Goal: Task Accomplishment & Management: Manage account settings

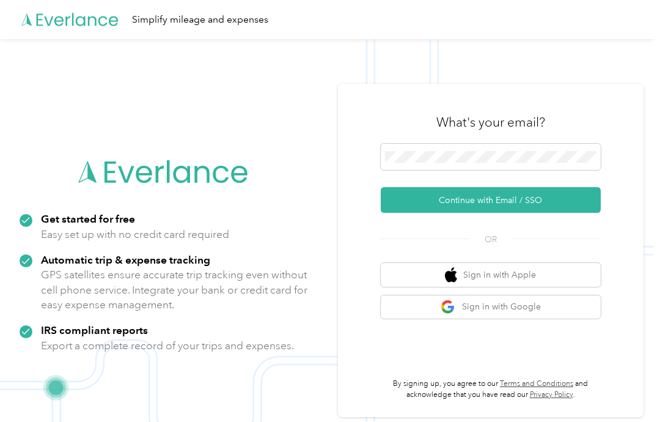
click at [536, 213] on button "Continue with Email / SSO" at bounding box center [491, 200] width 220 height 26
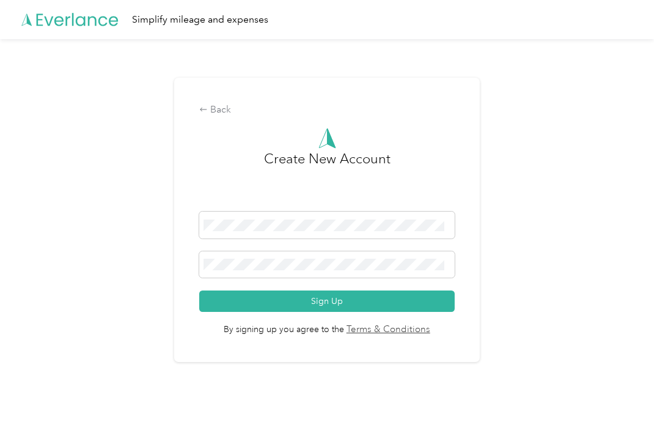
click at [347, 312] on button "Sign Up" at bounding box center [326, 300] width 255 height 21
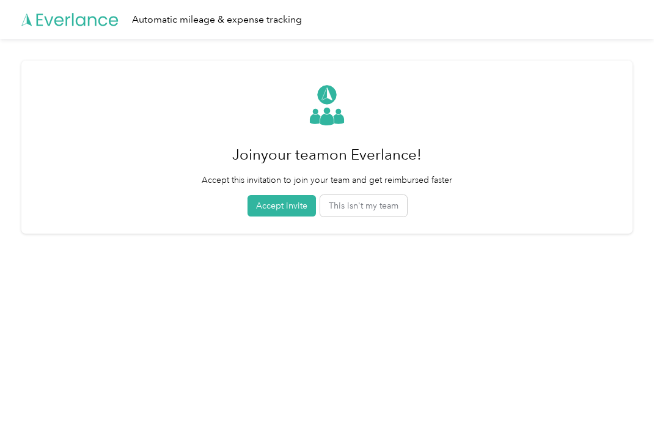
click at [290, 206] on button "Accept invite" at bounding box center [282, 205] width 68 height 21
click at [289, 206] on button "Accept invite" at bounding box center [282, 205] width 68 height 21
click at [292, 209] on button "Accept invite" at bounding box center [282, 205] width 68 height 21
click at [292, 208] on button "Accept invite" at bounding box center [282, 205] width 68 height 21
click at [290, 202] on button "Accept invite" at bounding box center [282, 205] width 68 height 21
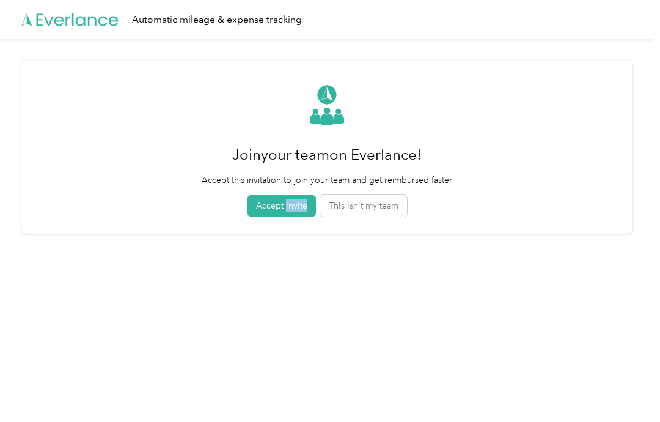
click at [255, 256] on html "Automatic mileage & expense tracking Join your team on Everlance! Accept this i…" at bounding box center [327, 211] width 654 height 422
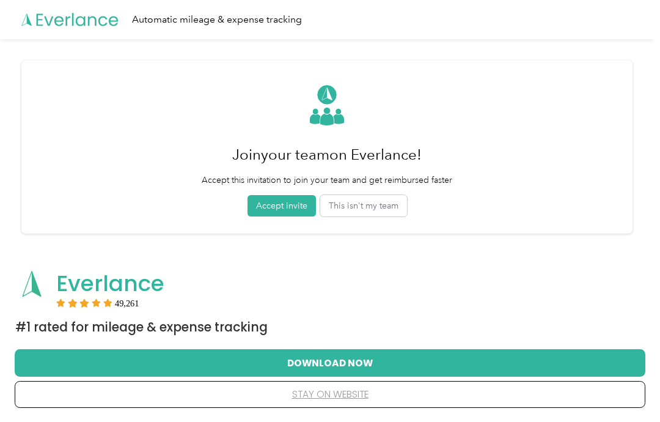
click at [330, 362] on button "Download Now" at bounding box center [330, 363] width 592 height 26
click at [295, 205] on button "Accept invite" at bounding box center [282, 205] width 68 height 21
click at [312, 399] on button "stay on website" at bounding box center [330, 395] width 592 height 26
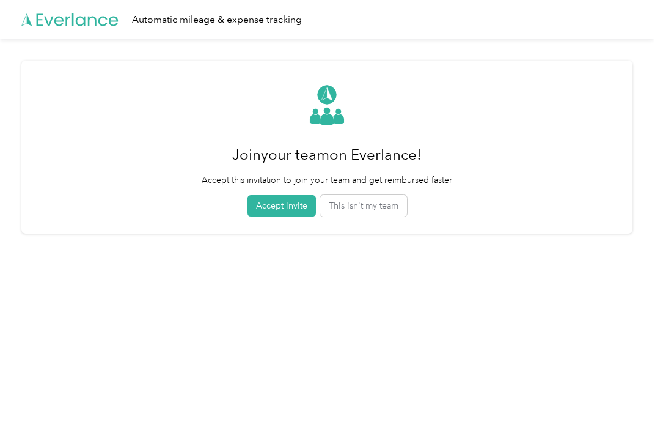
click at [294, 206] on button "Accept invite" at bounding box center [282, 205] width 68 height 21
click at [290, 204] on button "Accept invite" at bounding box center [282, 205] width 68 height 21
click at [289, 212] on button "Accept invite" at bounding box center [282, 205] width 68 height 21
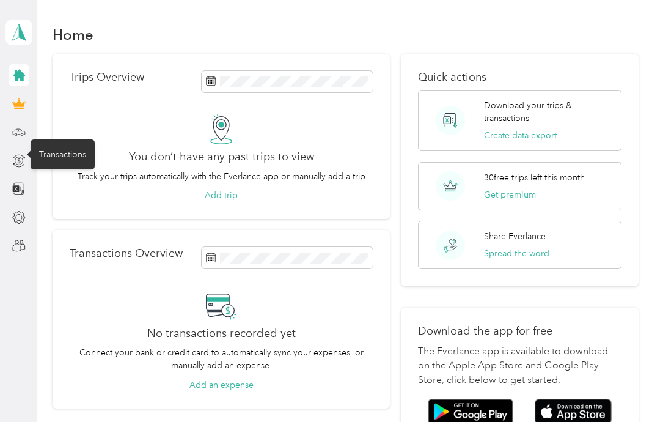
click at [23, 163] on icon at bounding box center [18, 160] width 13 height 13
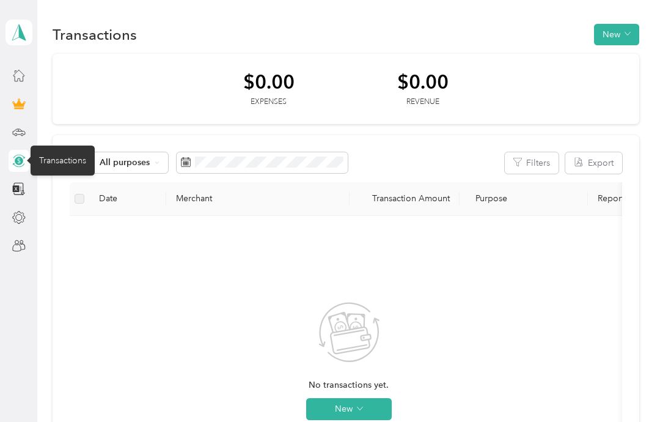
click at [9, 131] on div at bounding box center [19, 132] width 21 height 22
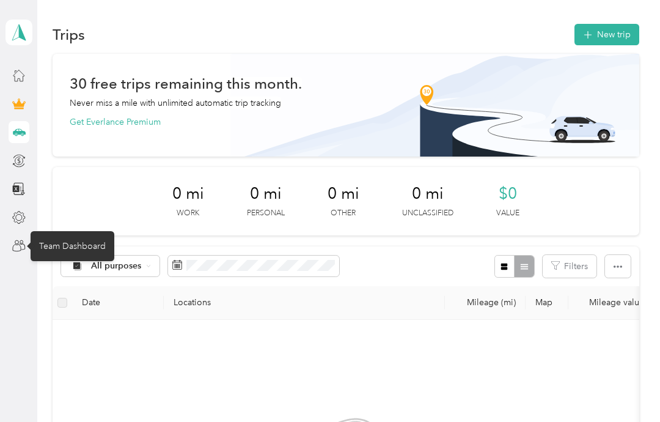
click at [69, 248] on div "Team Dashboard" at bounding box center [73, 246] width 84 height 30
click at [25, 246] on icon at bounding box center [18, 245] width 13 height 13
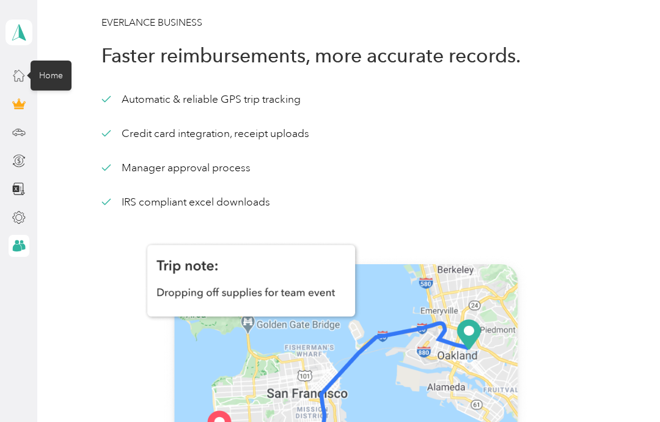
click at [52, 75] on div "Home" at bounding box center [51, 76] width 41 height 30
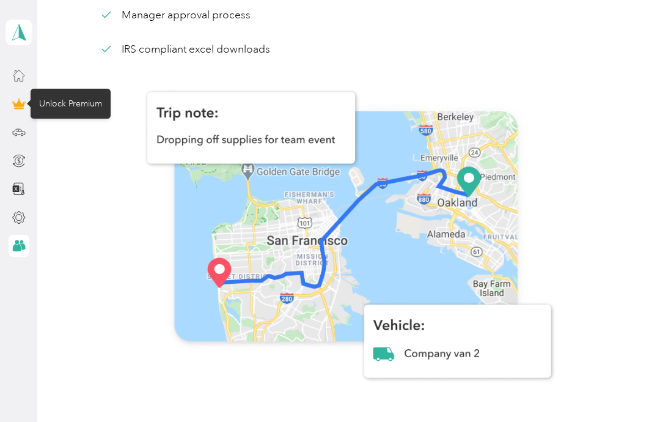
click at [54, 98] on div "Unlock Premium" at bounding box center [71, 104] width 80 height 30
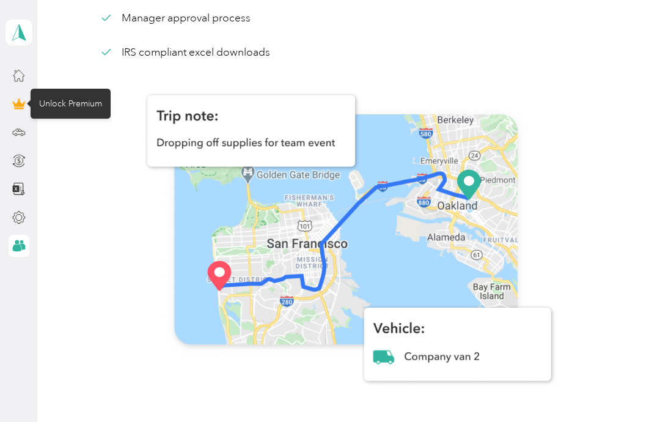
scroll to position [149, 0]
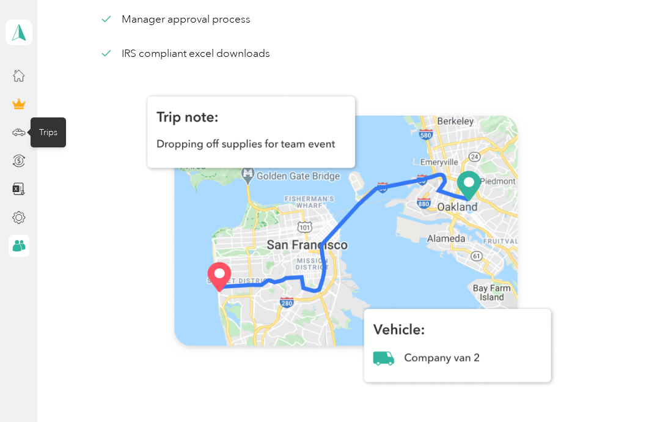
click at [47, 127] on div "Trips" at bounding box center [48, 132] width 35 height 30
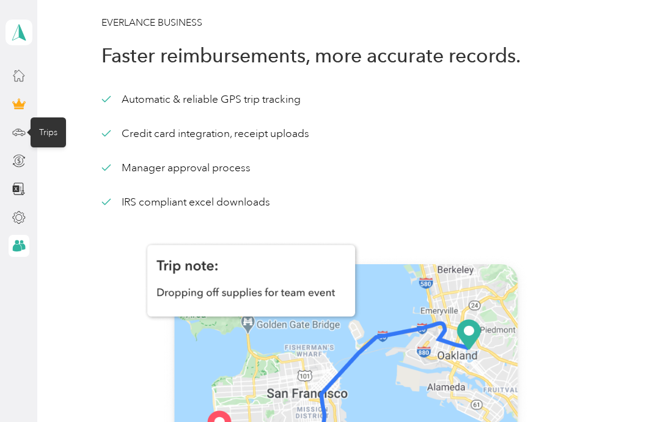
scroll to position [0, 0]
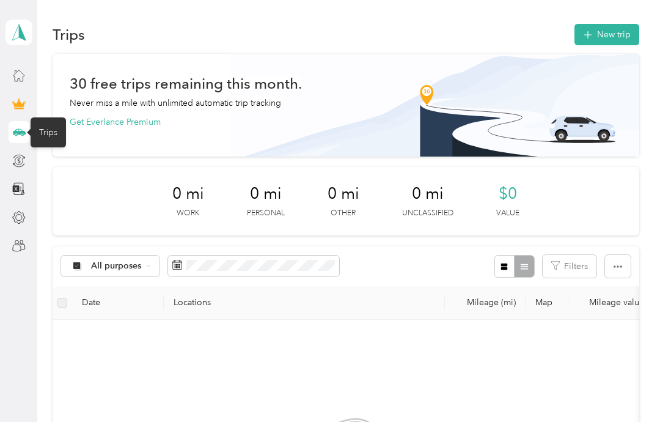
click at [616, 40] on button "New trip" at bounding box center [607, 34] width 65 height 21
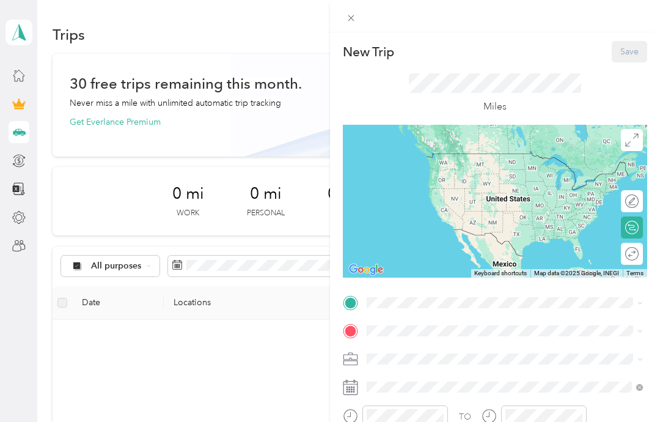
click at [14, 175] on div "New Trip Save This trip cannot be edited because it is either under review, app…" at bounding box center [330, 211] width 660 height 422
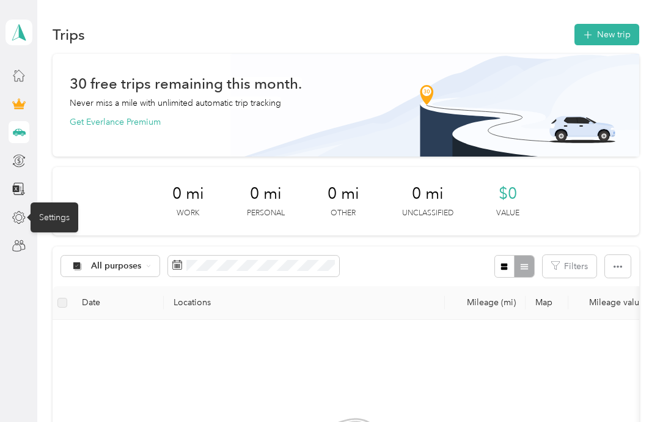
click at [18, 211] on icon at bounding box center [18, 217] width 13 height 13
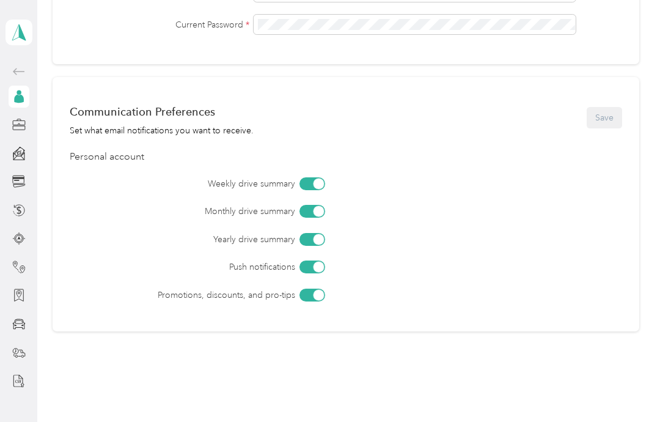
scroll to position [468, 0]
click at [317, 290] on div at bounding box center [318, 295] width 11 height 11
click at [615, 108] on button "Save" at bounding box center [604, 118] width 35 height 21
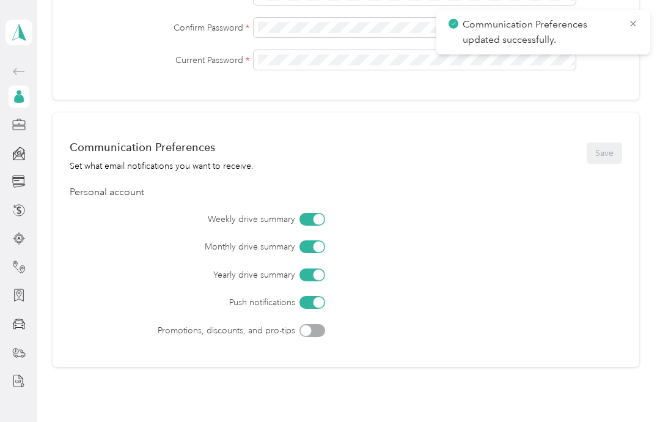
scroll to position [431, 0]
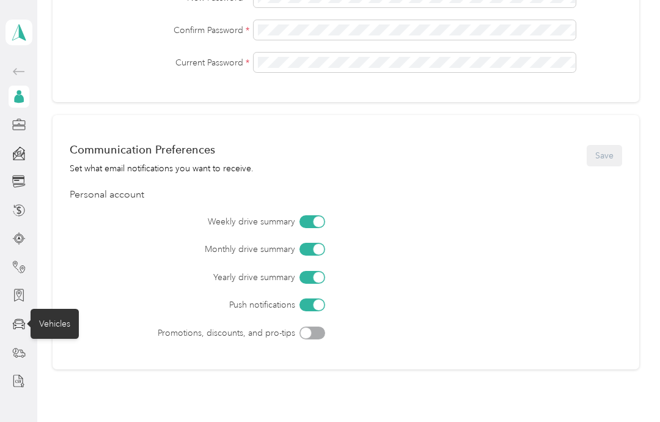
click at [57, 309] on div "Vehicles" at bounding box center [55, 324] width 48 height 30
click at [9, 284] on div at bounding box center [19, 295] width 21 height 22
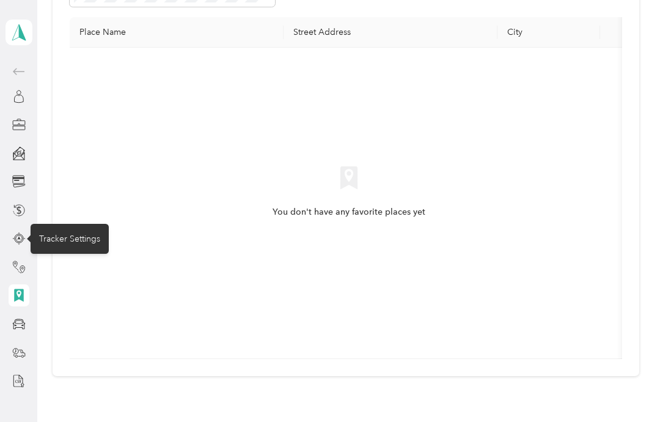
click at [64, 224] on div "Tracker Settings" at bounding box center [70, 239] width 78 height 30
click at [23, 232] on icon at bounding box center [18, 238] width 13 height 13
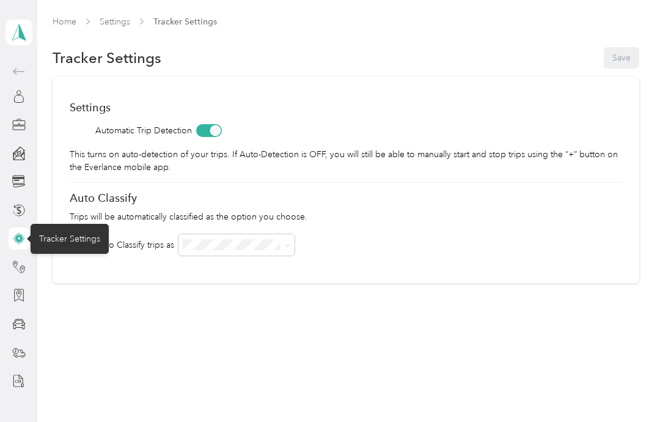
click at [169, 311] on div "Home Settings Tracker Settings Tracker Settings Save Settings Automatic Trip De…" at bounding box center [345, 211] width 617 height 422
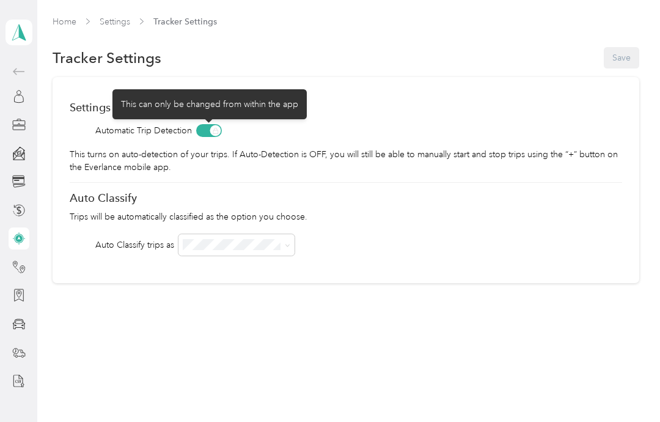
click at [214, 124] on span at bounding box center [209, 130] width 26 height 13
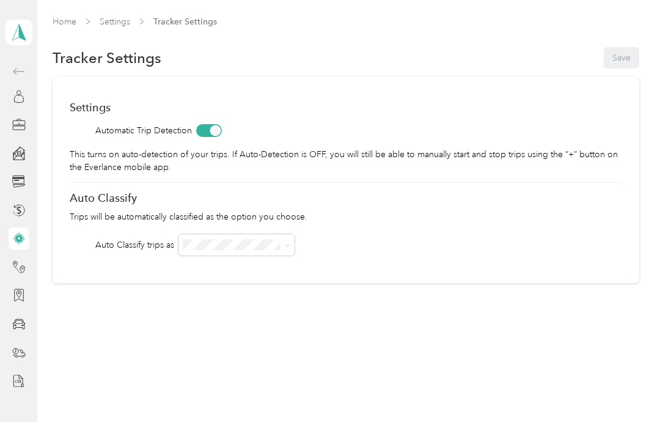
click at [223, 130] on div "Settings Automatic Trip Detection This turns on auto-detection of your trips. I…" at bounding box center [346, 180] width 587 height 206
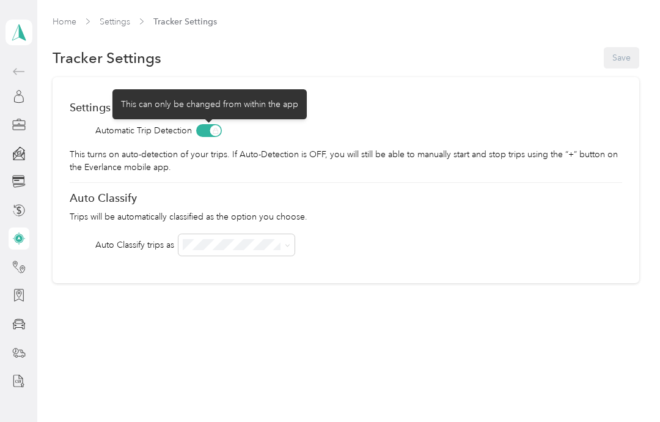
click at [215, 124] on span at bounding box center [209, 130] width 26 height 13
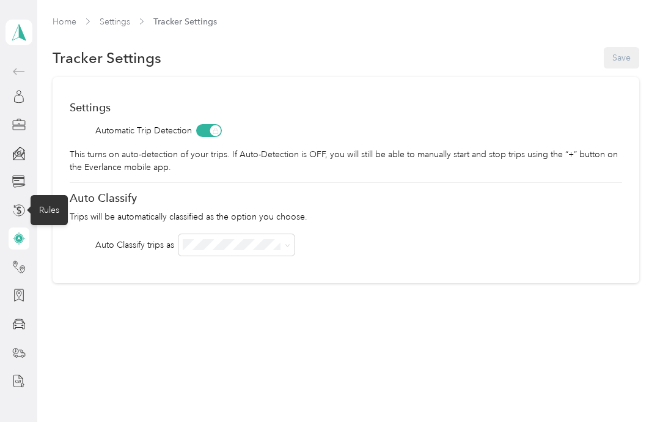
click at [46, 195] on div "Rules" at bounding box center [49, 210] width 37 height 30
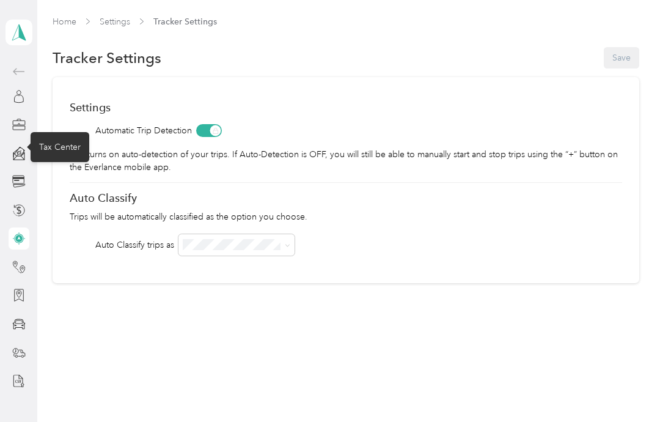
click at [21, 150] on circle at bounding box center [20, 150] width 1 height 1
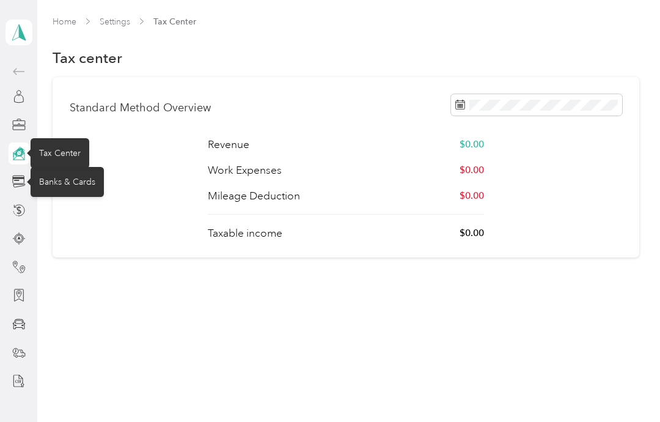
click at [54, 167] on div "Banks & Cards" at bounding box center [67, 182] width 73 height 30
click at [0, 159] on aside "[PERSON_NAME][EMAIL_ADDRESS][PERSON_NAME][DOMAIN_NAME] Personal dashboard" at bounding box center [18, 211] width 37 height 422
click at [61, 167] on div "Banks & Cards" at bounding box center [67, 182] width 73 height 30
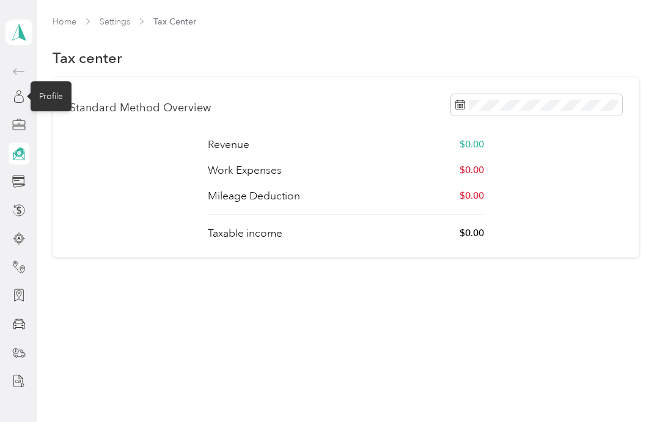
click at [52, 91] on div "Profile" at bounding box center [51, 96] width 41 height 30
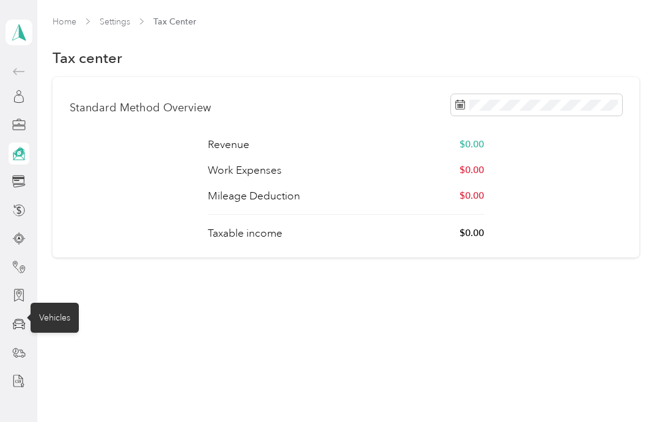
click at [18, 326] on icon at bounding box center [18, 323] width 13 height 13
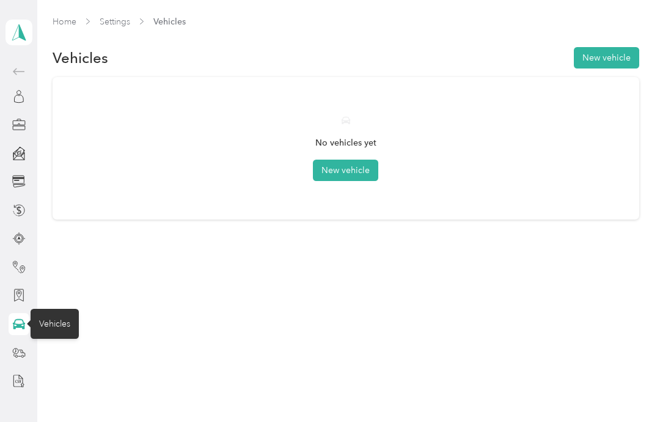
click at [344, 165] on button "New vehicle" at bounding box center [345, 170] width 65 height 21
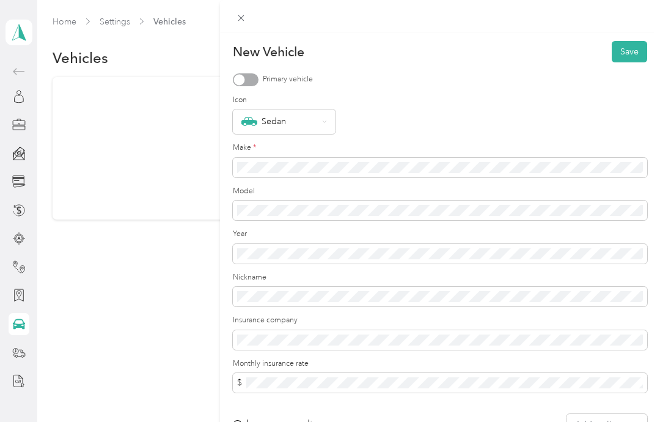
click at [253, 76] on div at bounding box center [246, 79] width 26 height 13
click at [285, 117] on div "Sedan" at bounding box center [280, 122] width 76 height 16
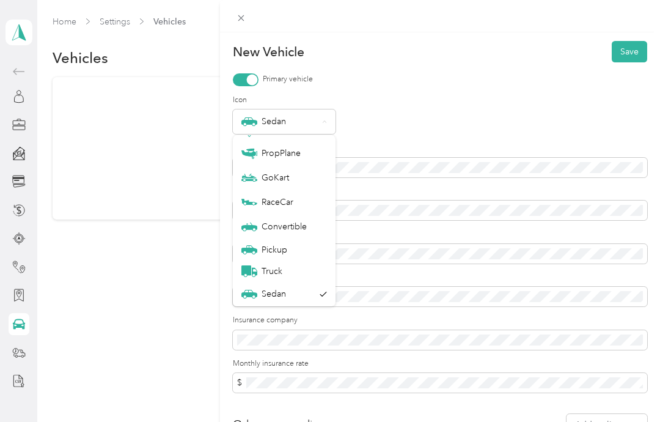
scroll to position [43, 0]
click at [391, 95] on label "Icon" at bounding box center [440, 100] width 415 height 11
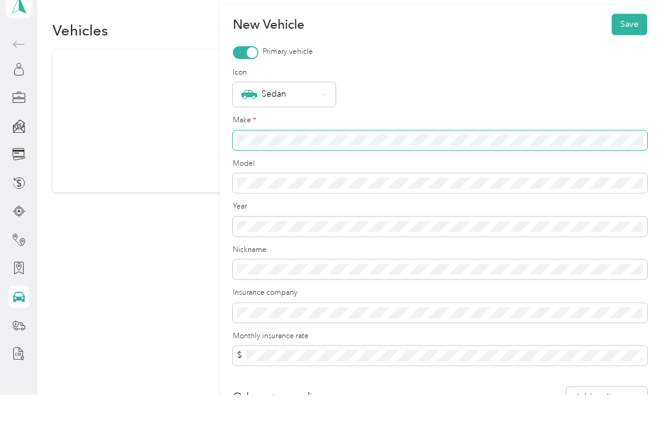
scroll to position [49, 0]
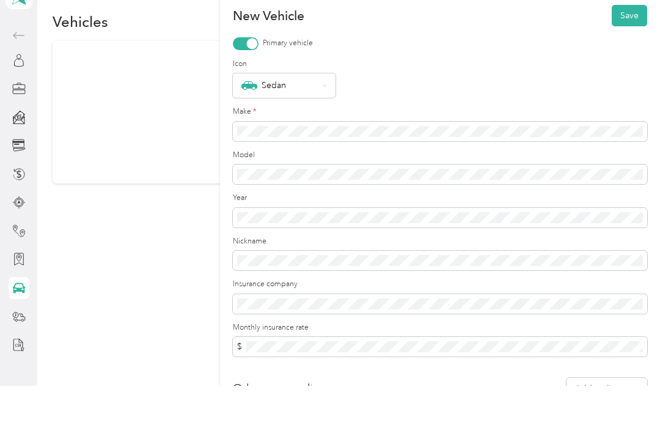
click at [18, 120] on div "New Vehicle Save Primary vehicle Icon Sedan Make * Model Year Nickname Insuranc…" at bounding box center [330, 211] width 660 height 422
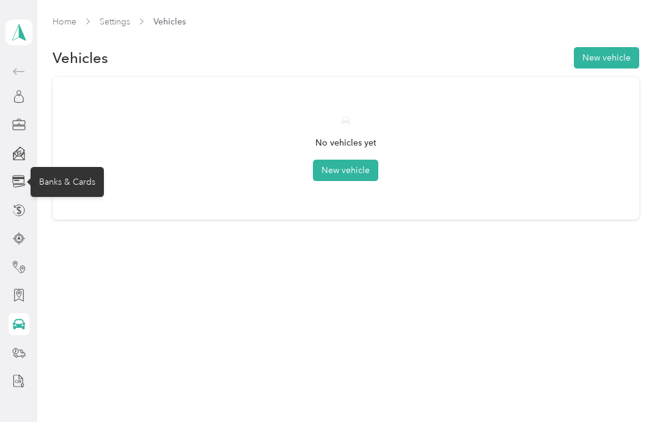
click at [18, 175] on icon at bounding box center [18, 181] width 13 height 13
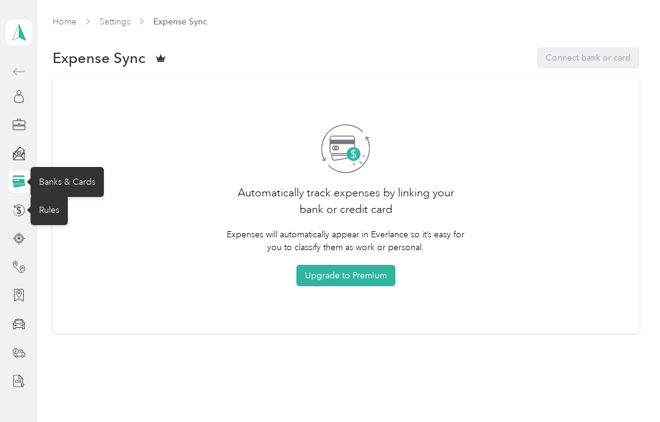
click at [22, 204] on icon at bounding box center [18, 210] width 13 height 13
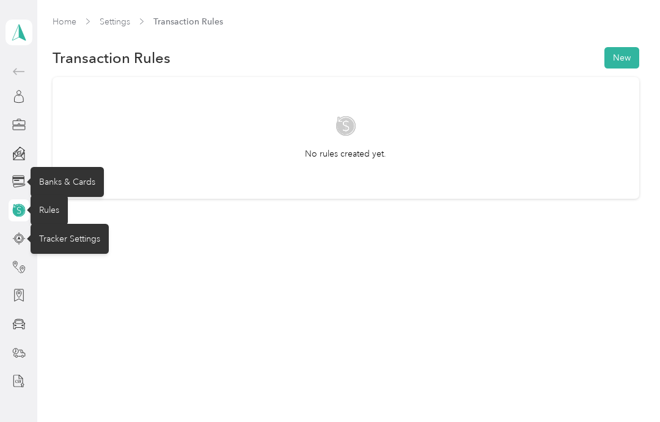
click at [17, 235] on circle at bounding box center [18, 238] width 6 height 6
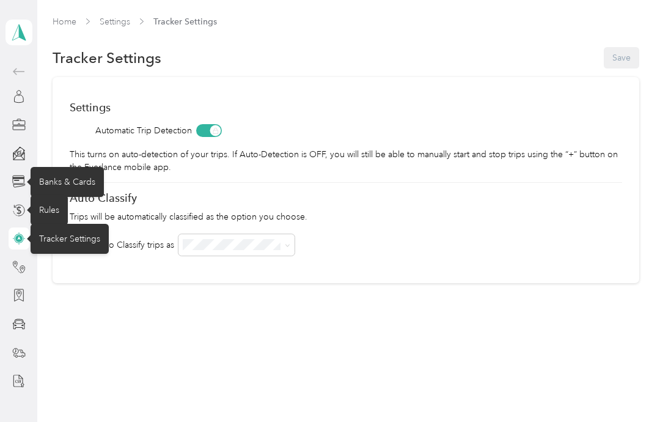
click at [140, 297] on div "Home Settings Tracker Settings Tracker Settings Save Settings Automatic Trip De…" at bounding box center [345, 175] width 617 height 350
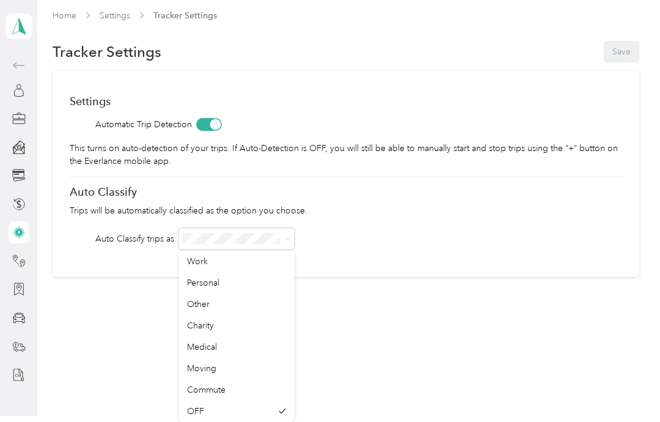
click at [136, 281] on div "Home Settings Tracker Settings Tracker Settings Save Settings Automatic Trip De…" at bounding box center [345, 169] width 617 height 350
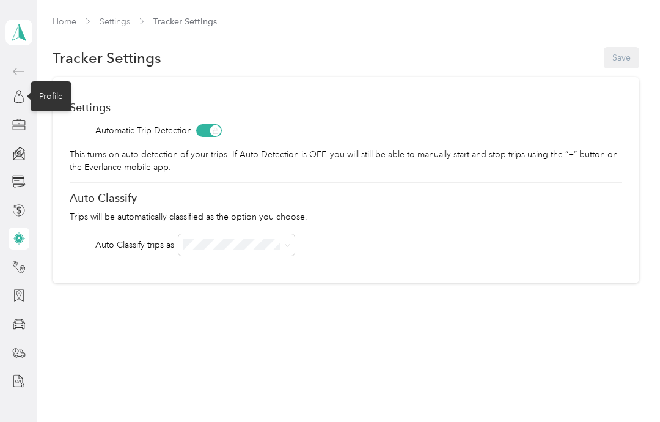
click at [15, 90] on icon at bounding box center [18, 96] width 13 height 13
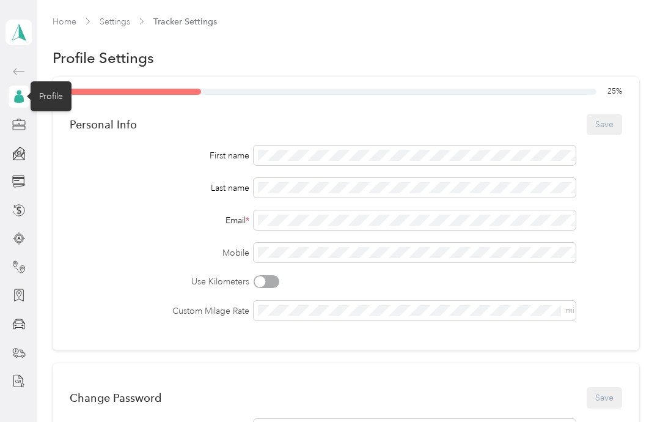
click at [15, 33] on icon at bounding box center [19, 32] width 18 height 17
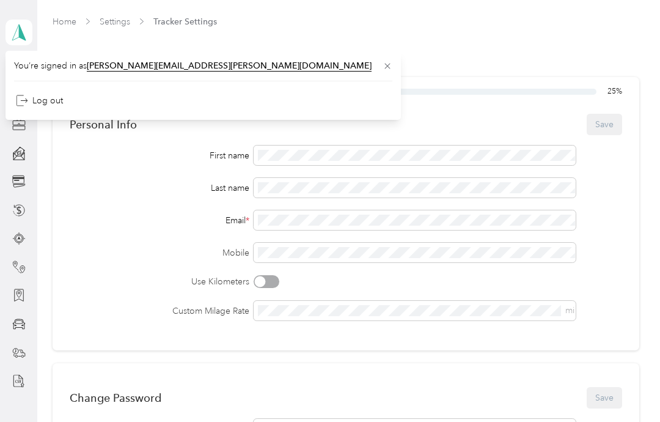
click at [17, 33] on icon at bounding box center [19, 32] width 18 height 17
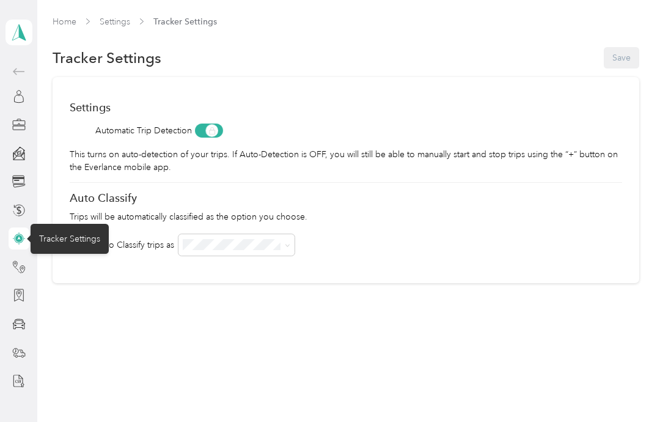
scroll to position [49, 0]
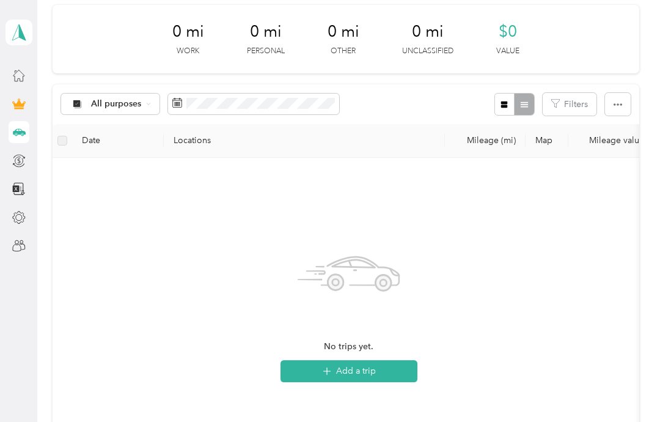
scroll to position [169, 0]
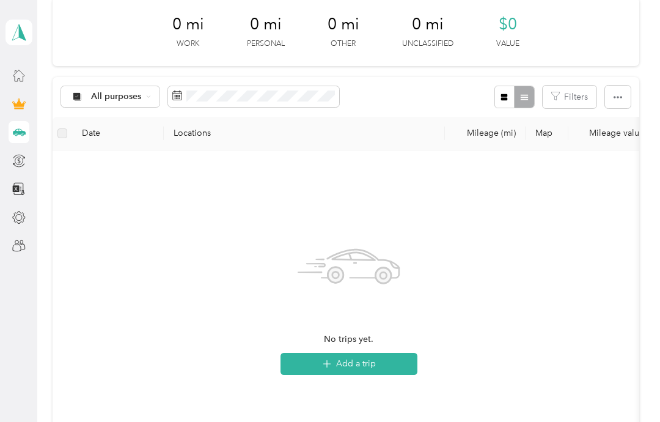
click at [393, 353] on button "Add a trip" at bounding box center [349, 364] width 137 height 22
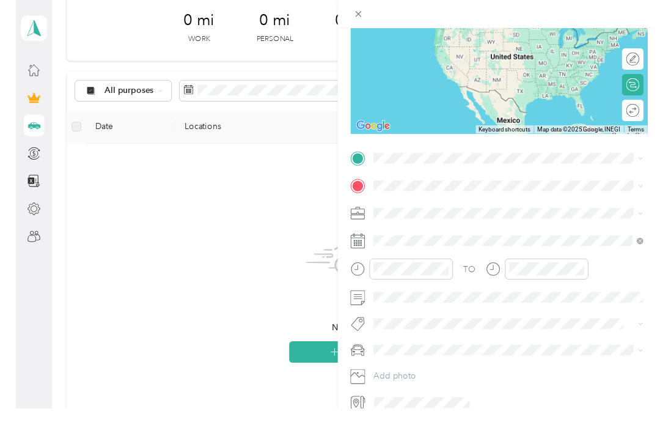
scroll to position [0, 0]
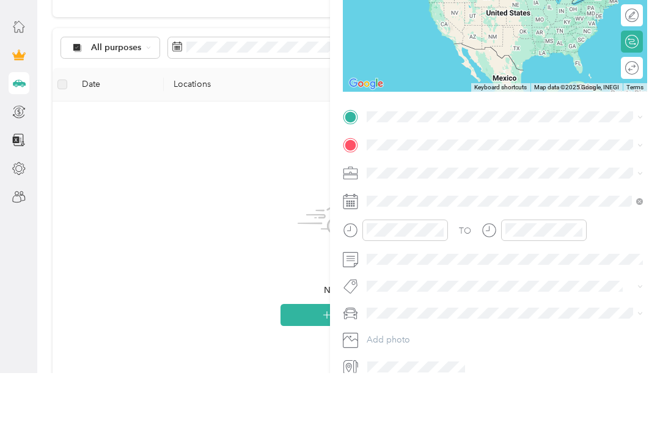
click at [431, 418] on div "New Trip Save This trip cannot be edited because it is either under review, app…" at bounding box center [495, 243] width 330 height 422
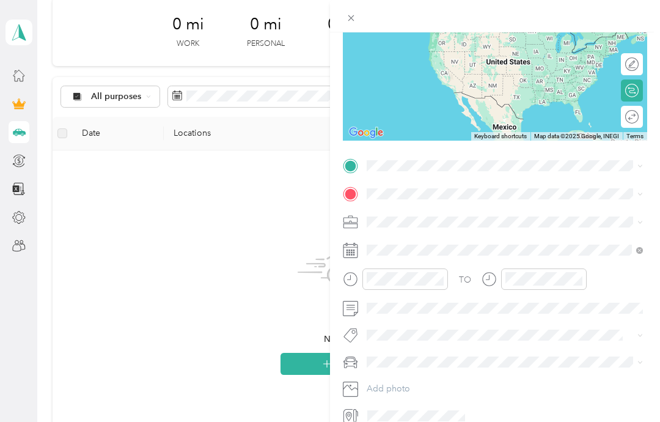
click at [209, 270] on div "New Trip Save This trip cannot be edited because it is either under review, app…" at bounding box center [330, 211] width 660 height 422
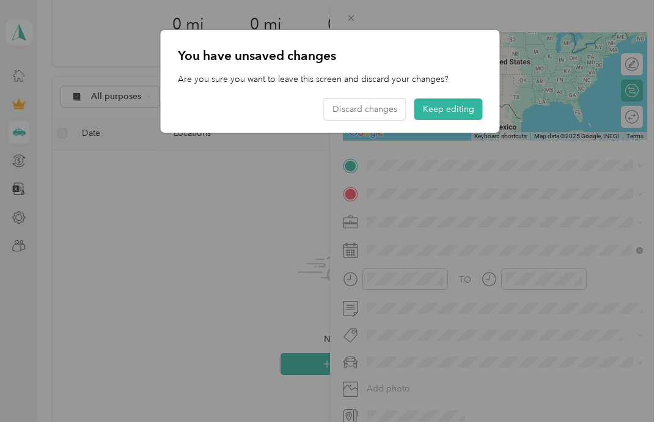
click at [468, 113] on button "Keep editing" at bounding box center [449, 108] width 68 height 21
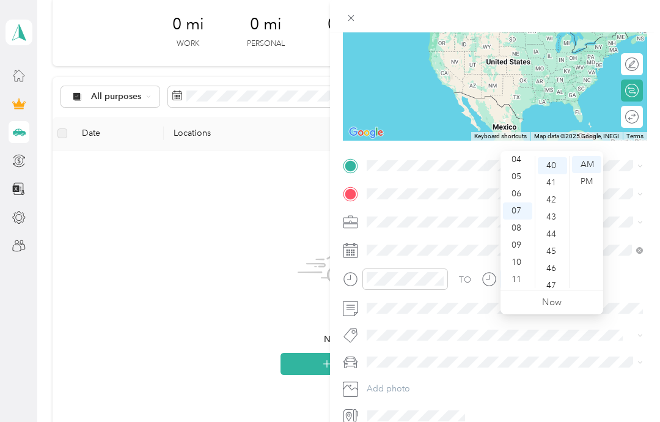
scroll to position [48, 0]
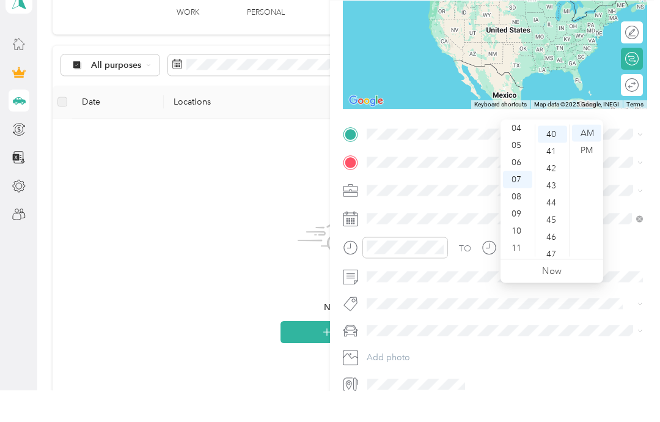
click at [517, 220] on div "08" at bounding box center [517, 228] width 29 height 17
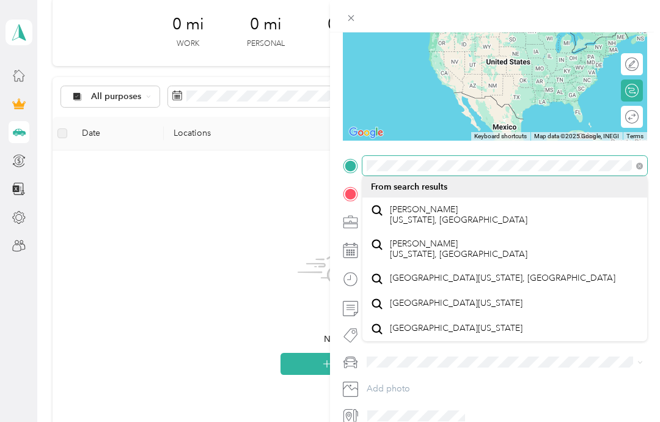
scroll to position [10, 0]
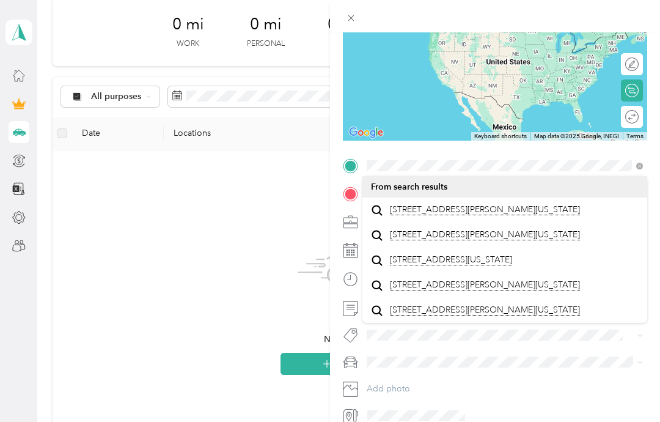
click at [490, 215] on span "[STREET_ADDRESS][PERSON_NAME][US_STATE]" at bounding box center [485, 209] width 190 height 11
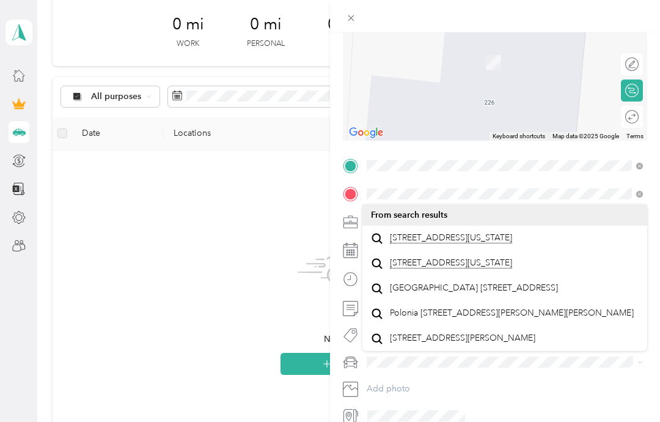
click at [443, 243] on span "[STREET_ADDRESS][US_STATE]" at bounding box center [451, 237] width 122 height 11
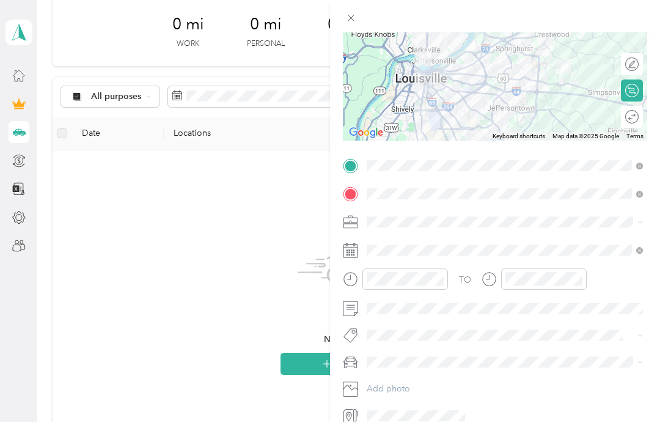
click at [579, 278] on icon "close-circle" at bounding box center [578, 279] width 9 height 9
click at [495, 282] on icon at bounding box center [489, 279] width 15 height 15
click at [489, 282] on icon at bounding box center [489, 279] width 15 height 15
click at [490, 268] on div at bounding box center [534, 278] width 105 height 21
click at [578, 277] on icon "close-circle" at bounding box center [578, 279] width 9 height 9
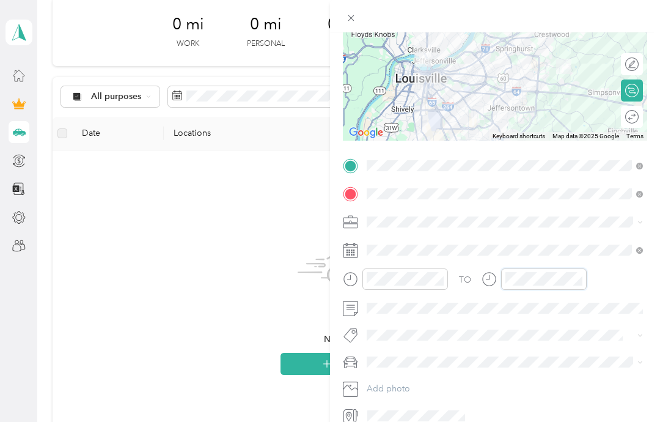
click at [574, 279] on icon "close-circle" at bounding box center [578, 279] width 9 height 9
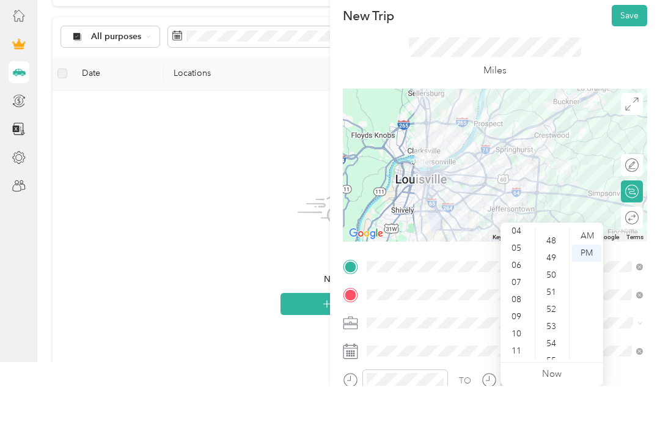
scroll to position [0, 0]
click at [632, 41] on button "Save" at bounding box center [629, 51] width 35 height 21
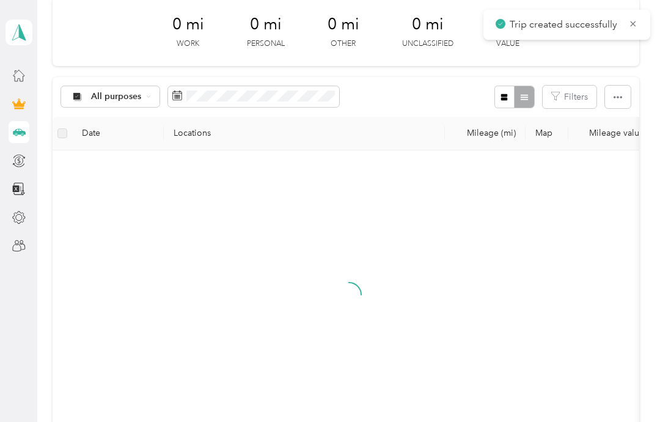
scroll to position [110, 0]
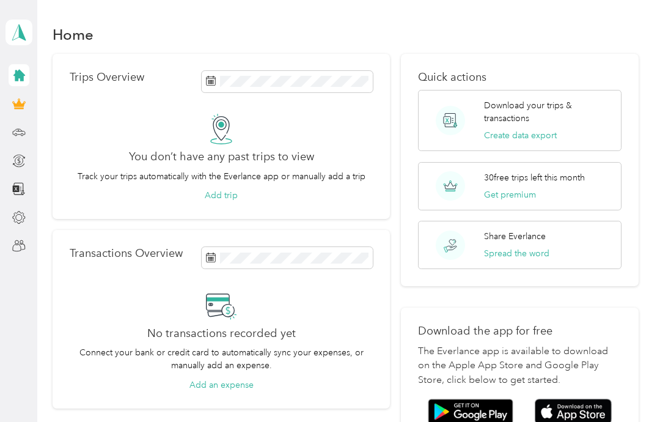
click at [586, 409] on img at bounding box center [573, 412] width 77 height 26
click at [52, 131] on div "Trips" at bounding box center [48, 132] width 35 height 30
click at [55, 216] on div "Settings" at bounding box center [55, 217] width 48 height 30
click at [54, 216] on div "Settings" at bounding box center [55, 217] width 48 height 30
click at [20, 235] on div at bounding box center [19, 246] width 21 height 22
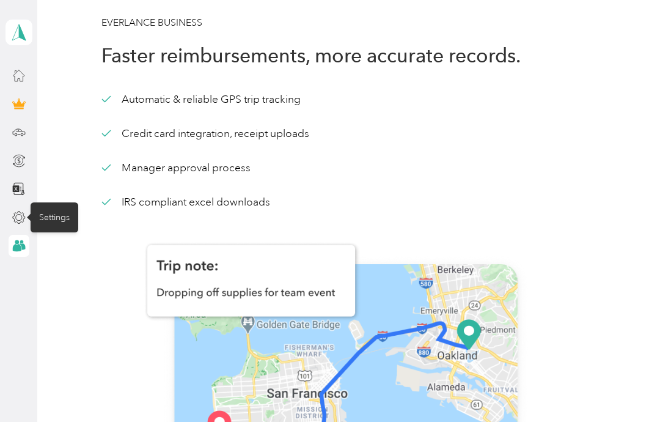
click at [62, 215] on div "Settings" at bounding box center [55, 217] width 48 height 30
click at [50, 135] on div "Trips" at bounding box center [48, 132] width 35 height 30
click at [50, 70] on div "Home" at bounding box center [51, 76] width 41 height 30
click at [19, 28] on polygon at bounding box center [22, 32] width 7 height 16
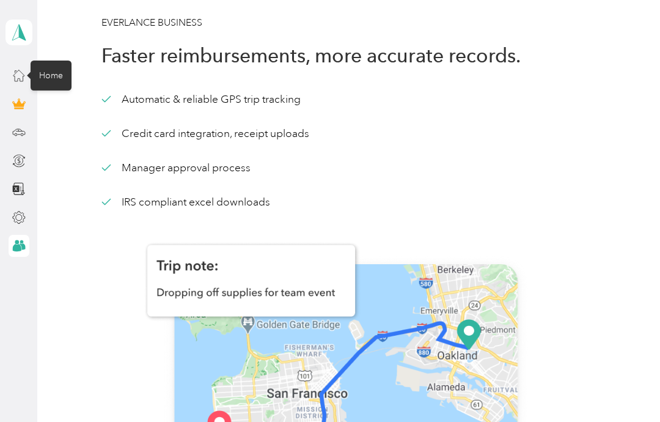
click at [54, 75] on div "Home" at bounding box center [51, 76] width 41 height 30
click at [17, 31] on icon at bounding box center [19, 32] width 18 height 17
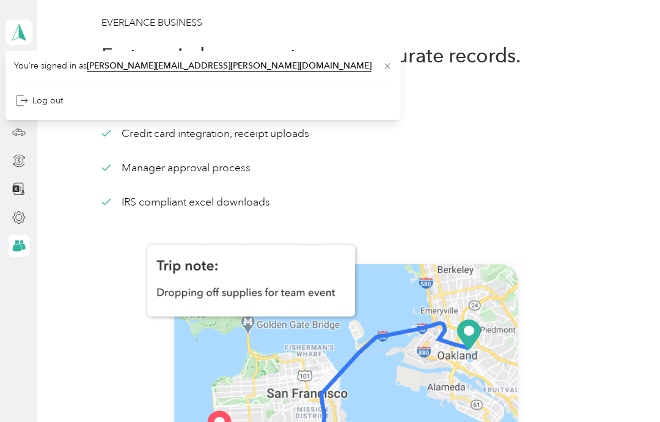
click at [127, 68] on span "[PERSON_NAME][EMAIL_ADDRESS][PERSON_NAME][DOMAIN_NAME]" at bounding box center [229, 66] width 285 height 11
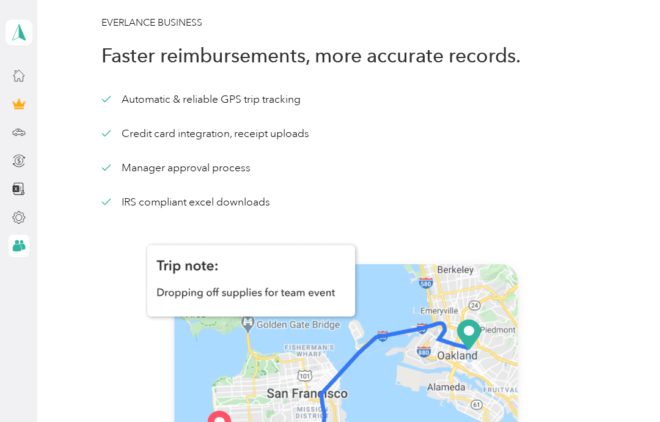
click at [24, 247] on icon at bounding box center [22, 246] width 6 height 6
click at [465, 158] on div "Automatic & reliable GPS trip tracking Credit card integration, receipt uploads…" at bounding box center [346, 151] width 489 height 118
